Goal: Find specific page/section: Find specific page/section

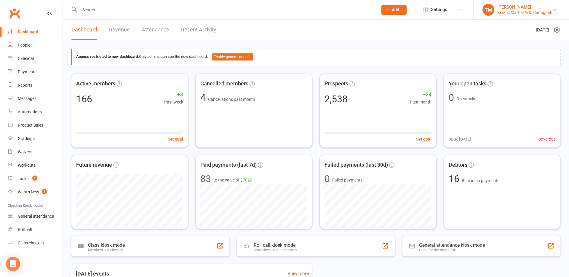
click at [557, 7] on link "TM Tammy Madsen Kinetic Martial Arts Caringbah" at bounding box center [521, 10] width 78 height 12
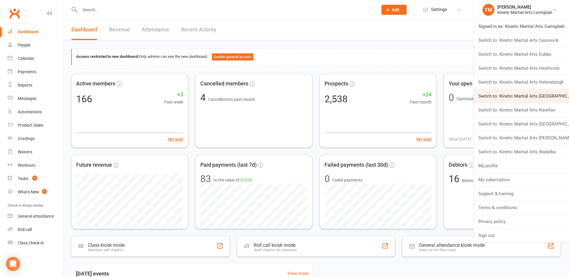
click at [545, 97] on link "Switch to: Kinetic Martial Arts Moonee Beach" at bounding box center [521, 96] width 95 height 14
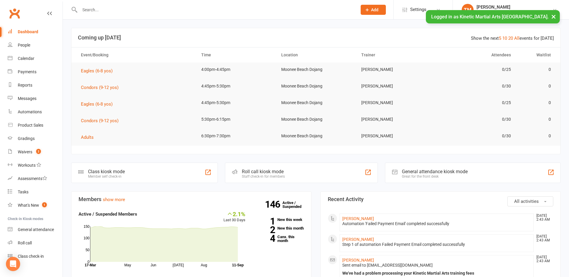
click at [108, 9] on input "text" at bounding box center [215, 10] width 275 height 8
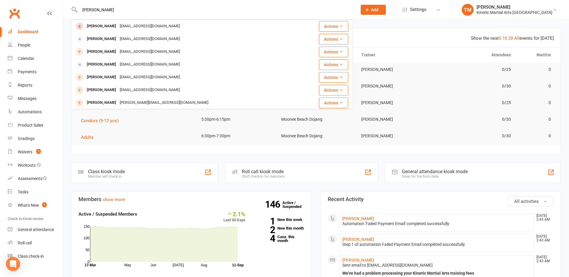
click at [81, 11] on input "[PERSON_NAME]" at bounding box center [215, 10] width 275 height 8
click at [112, 10] on input "[PERSON_NAME]" at bounding box center [215, 10] width 275 height 8
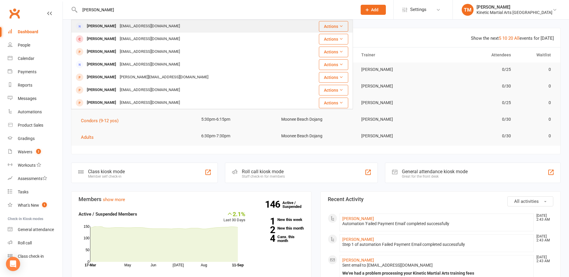
type input "[PERSON_NAME]"
click at [124, 26] on div "[EMAIL_ADDRESS][DOMAIN_NAME]" at bounding box center [150, 26] width 64 height 9
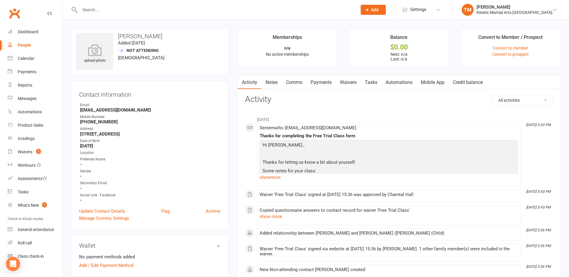
click at [90, 13] on input "text" at bounding box center [215, 10] width 275 height 8
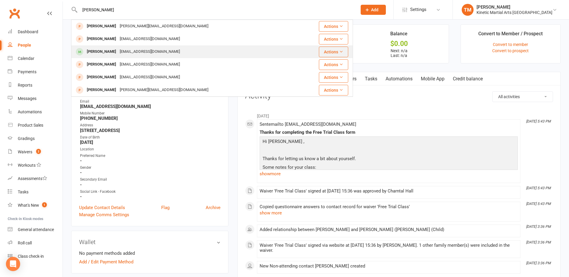
scroll to position [1, 0]
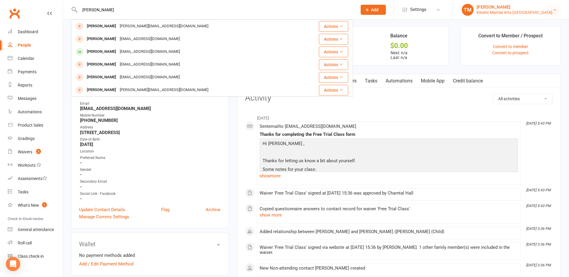
type input "[PERSON_NAME]"
click at [554, 9] on icon at bounding box center [554, 9] width 5 height 5
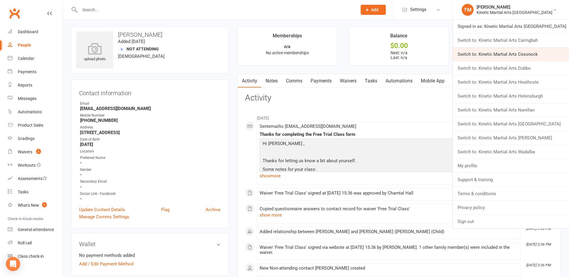
click at [536, 55] on link "Switch to: Kinetic Martial Arts Cessnock" at bounding box center [511, 54] width 116 height 14
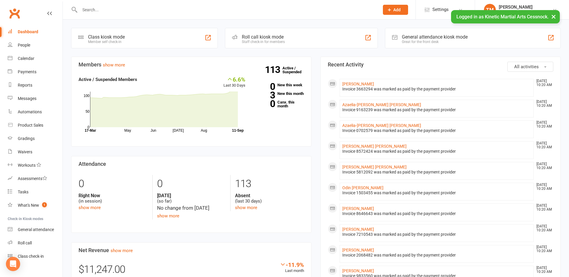
click at [116, 12] on input "text" at bounding box center [226, 10] width 297 height 8
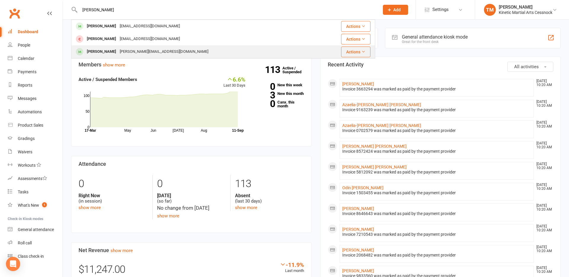
type input "[PERSON_NAME]"
click at [100, 52] on div "Logan Thomas" at bounding box center [101, 51] width 33 height 9
